Goal: Find specific page/section: Find specific page/section

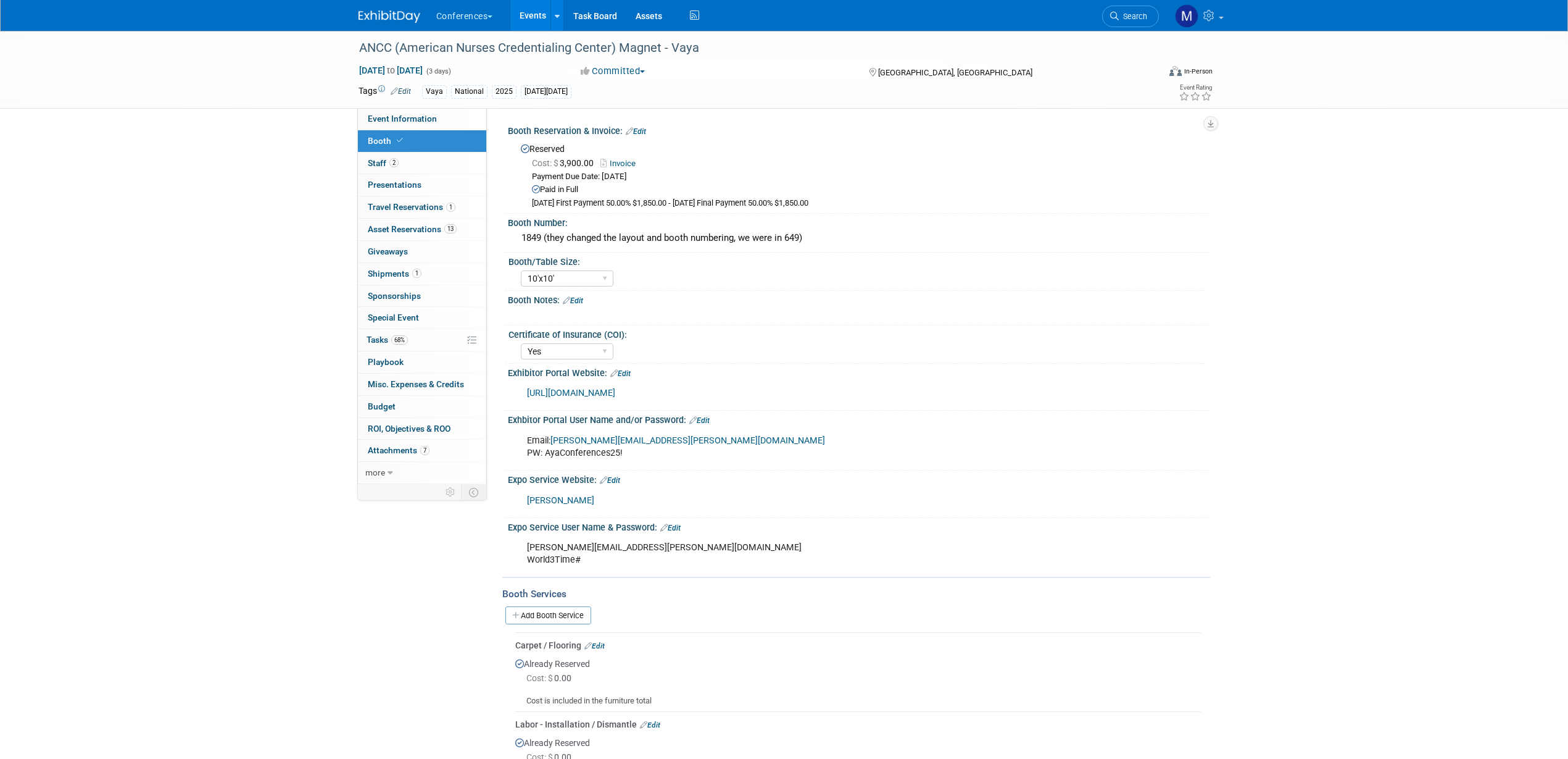
select select "10'x10'"
select select "Yes"
